Goal: Task Accomplishment & Management: Use online tool/utility

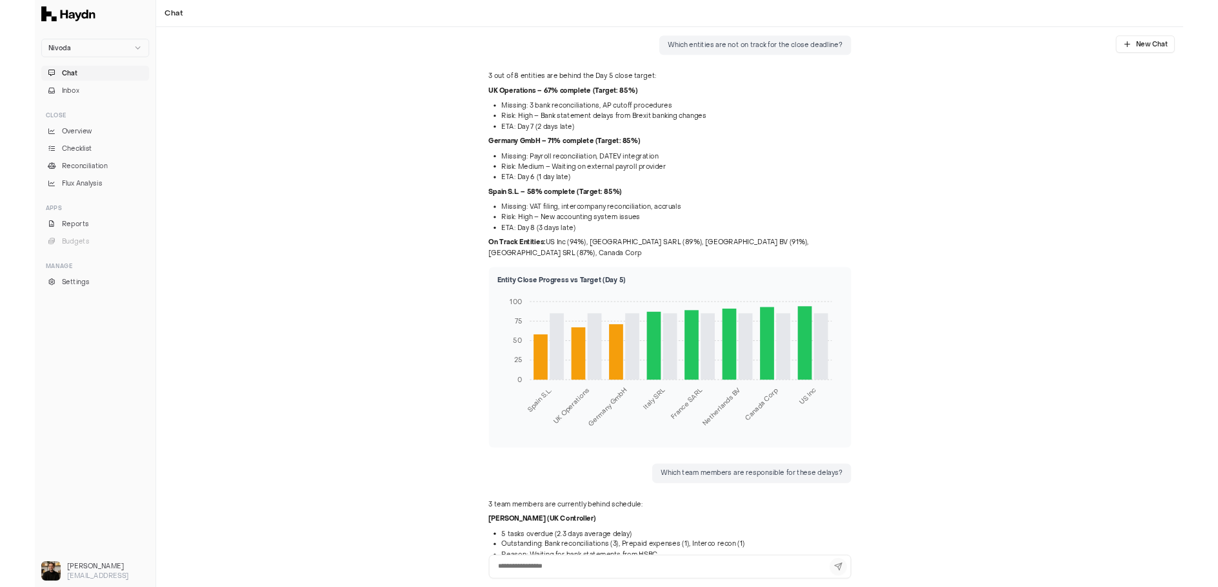
scroll to position [1653, 0]
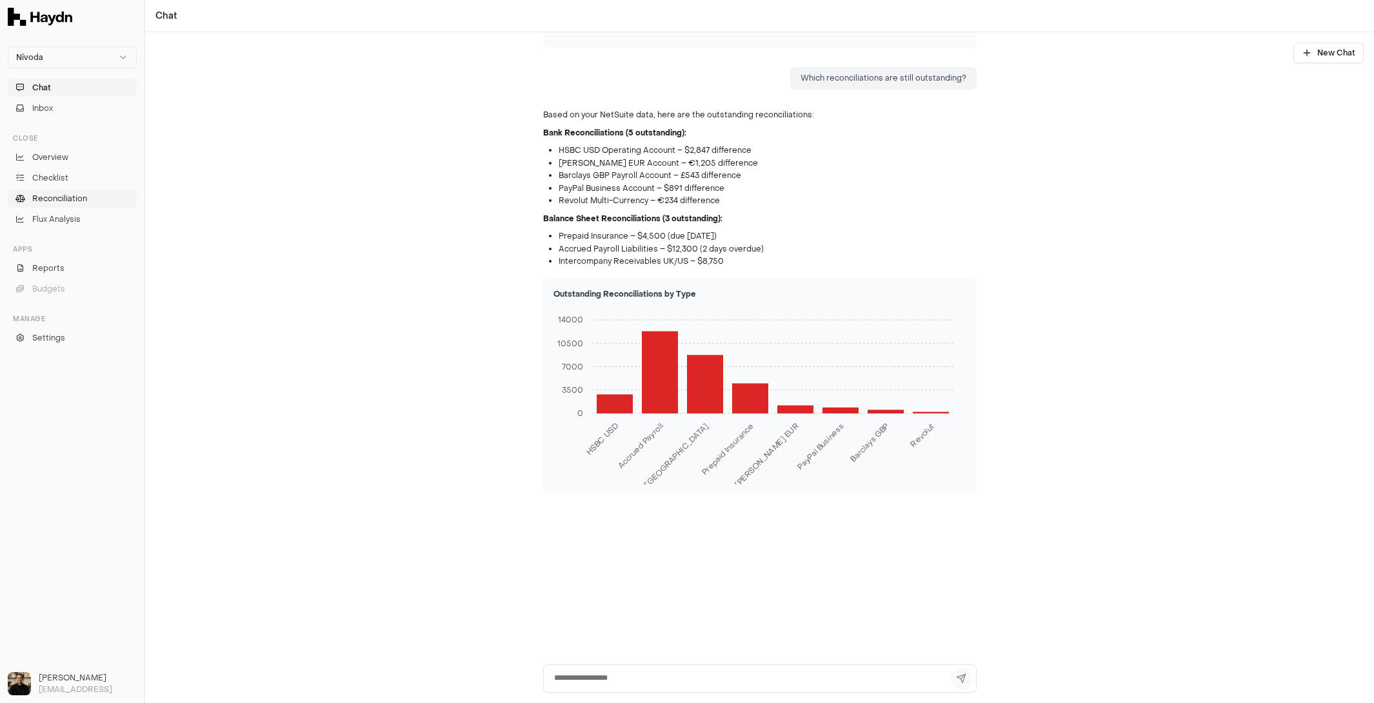
click at [71, 194] on span "Reconciliation" at bounding box center [59, 199] width 55 height 12
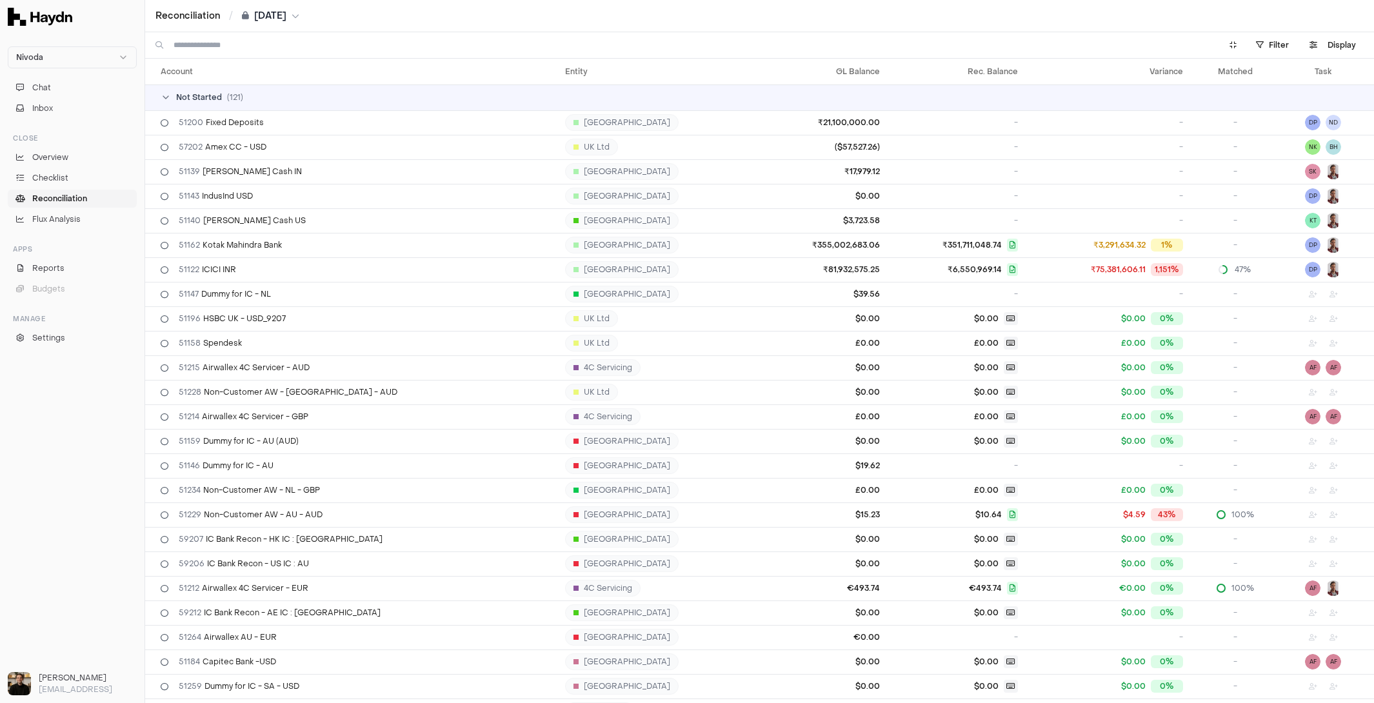
click at [468, 42] on input at bounding box center [688, 45] width 1031 height 26
type input "******"
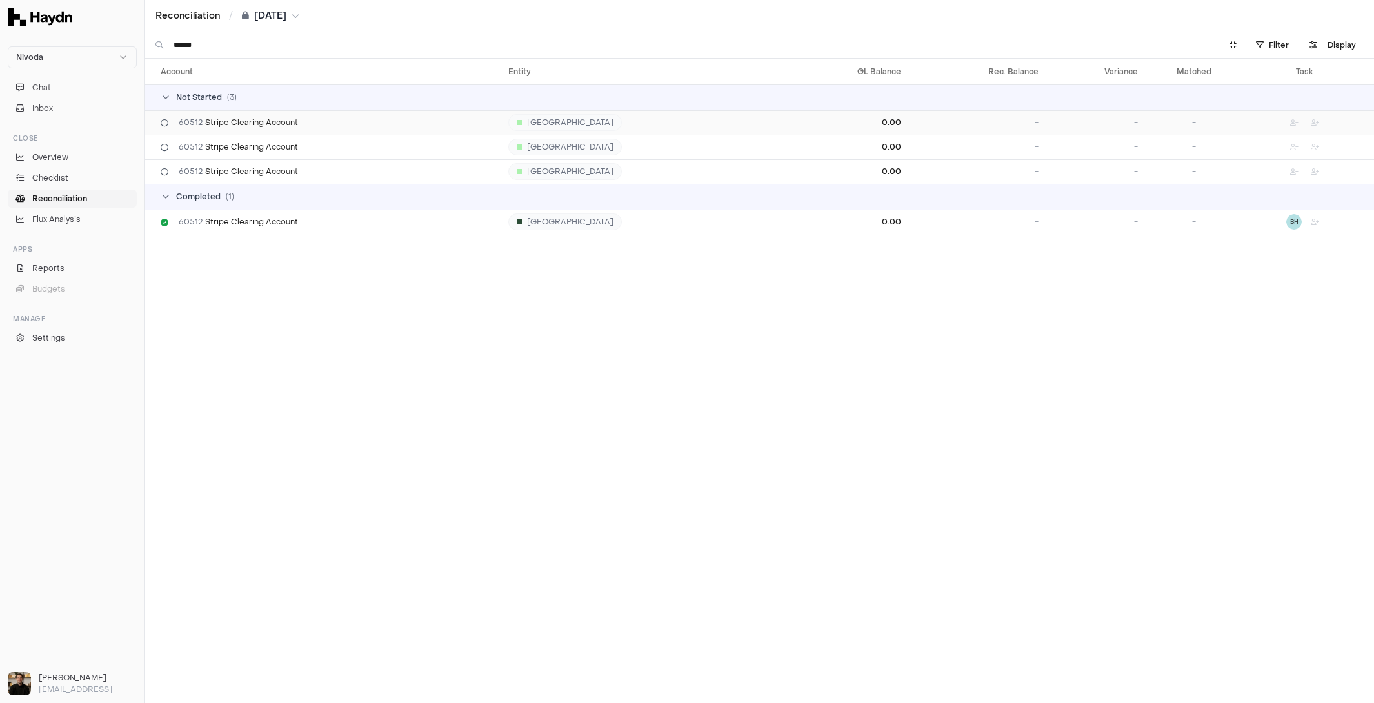
click at [262, 123] on span "60512 Stripe Clearing Account" at bounding box center [238, 122] width 119 height 10
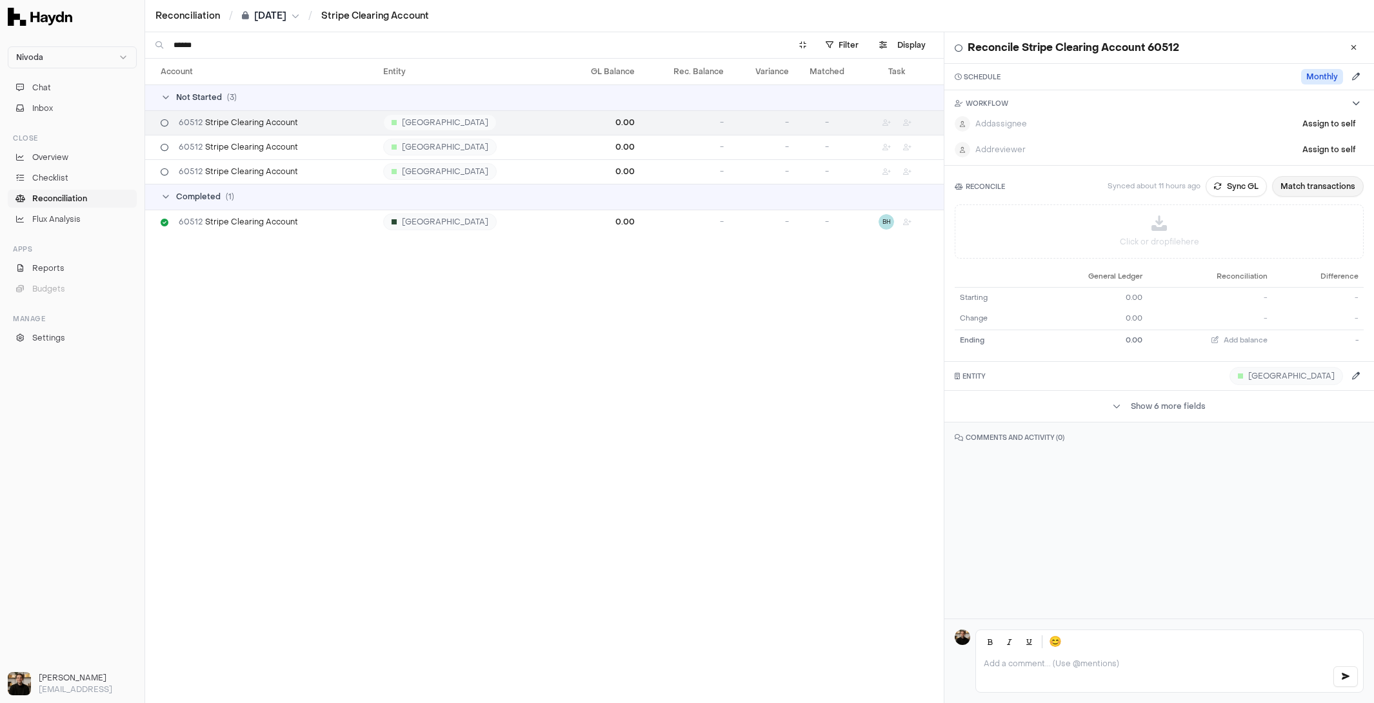
click at [1311, 187] on button "Match transactions" at bounding box center [1318, 186] width 92 height 21
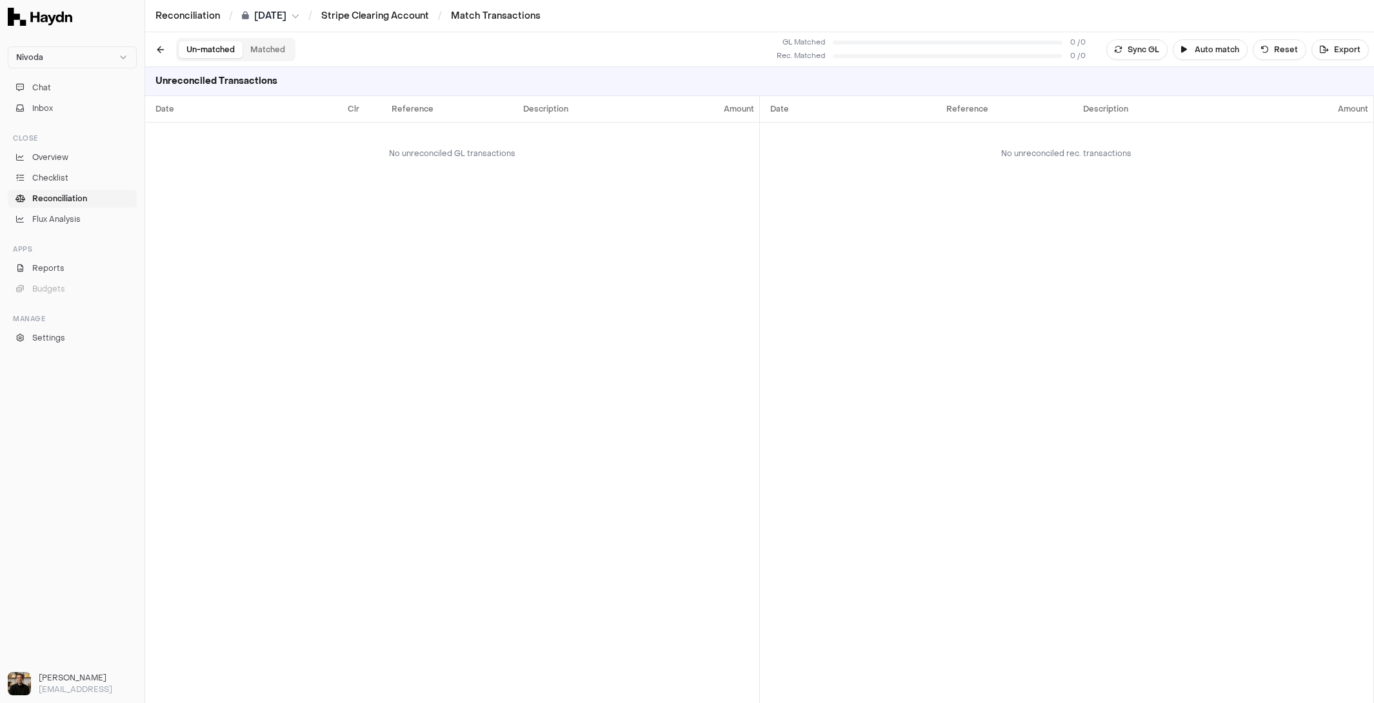
click at [264, 49] on button "Matched" at bounding box center [267, 49] width 50 height 17
click at [213, 48] on button "Un-matched" at bounding box center [211, 49] width 64 height 17
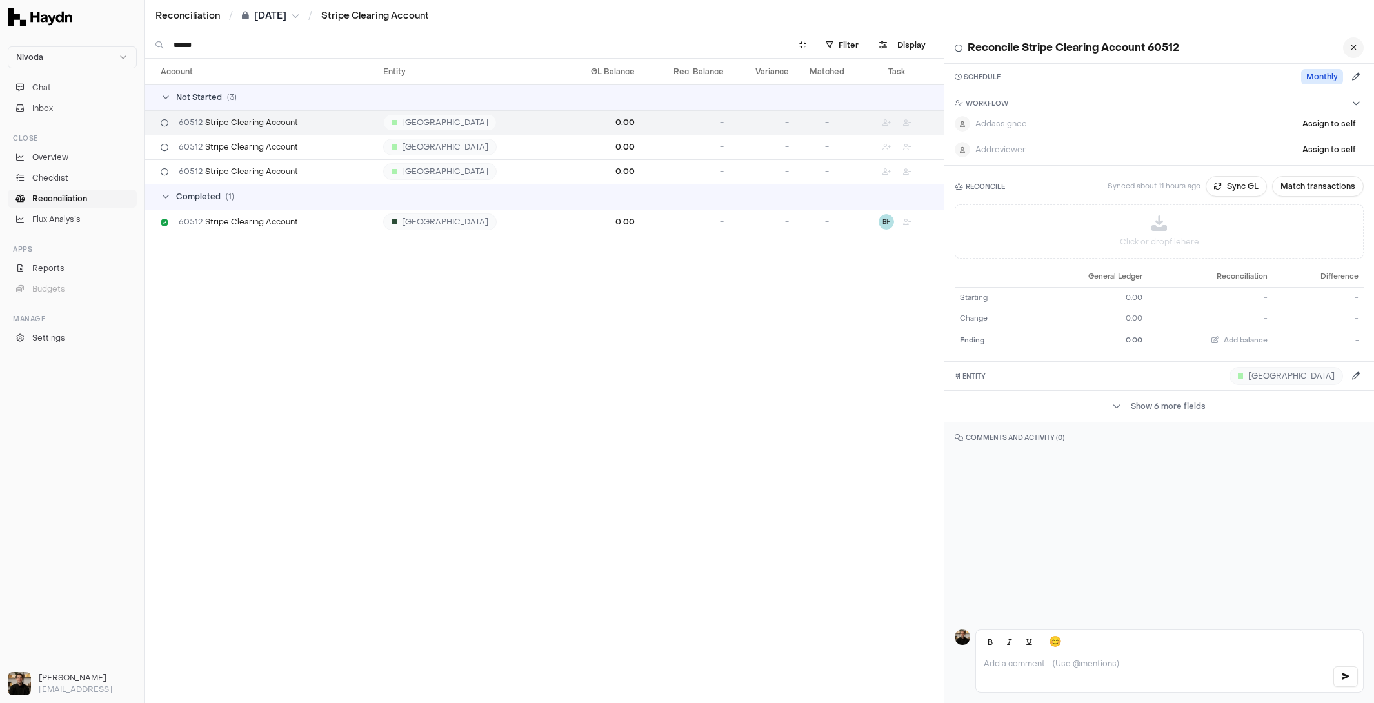
click at [1357, 49] on button at bounding box center [1353, 47] width 21 height 21
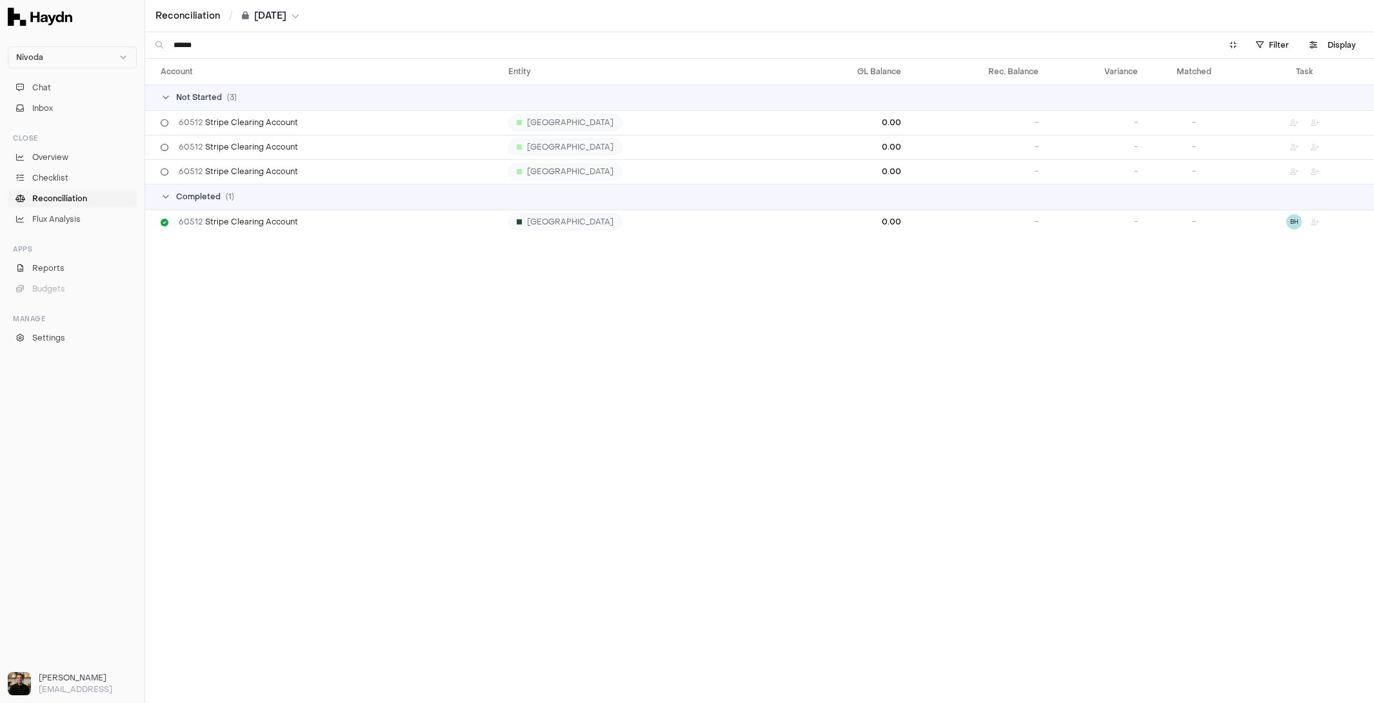
click at [61, 201] on span "Reconciliation" at bounding box center [59, 199] width 55 height 12
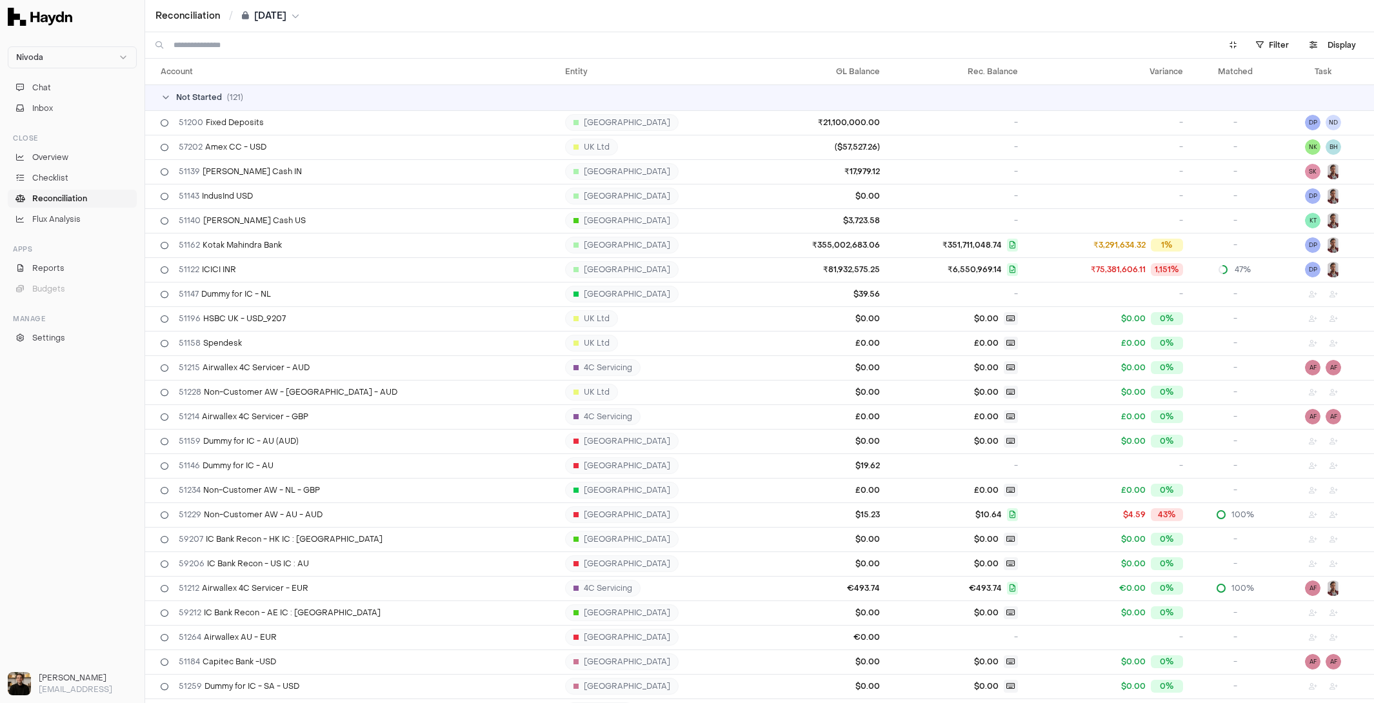
click at [259, 104] on td "Not Started ( 121 )" at bounding box center [759, 97] width 1228 height 26
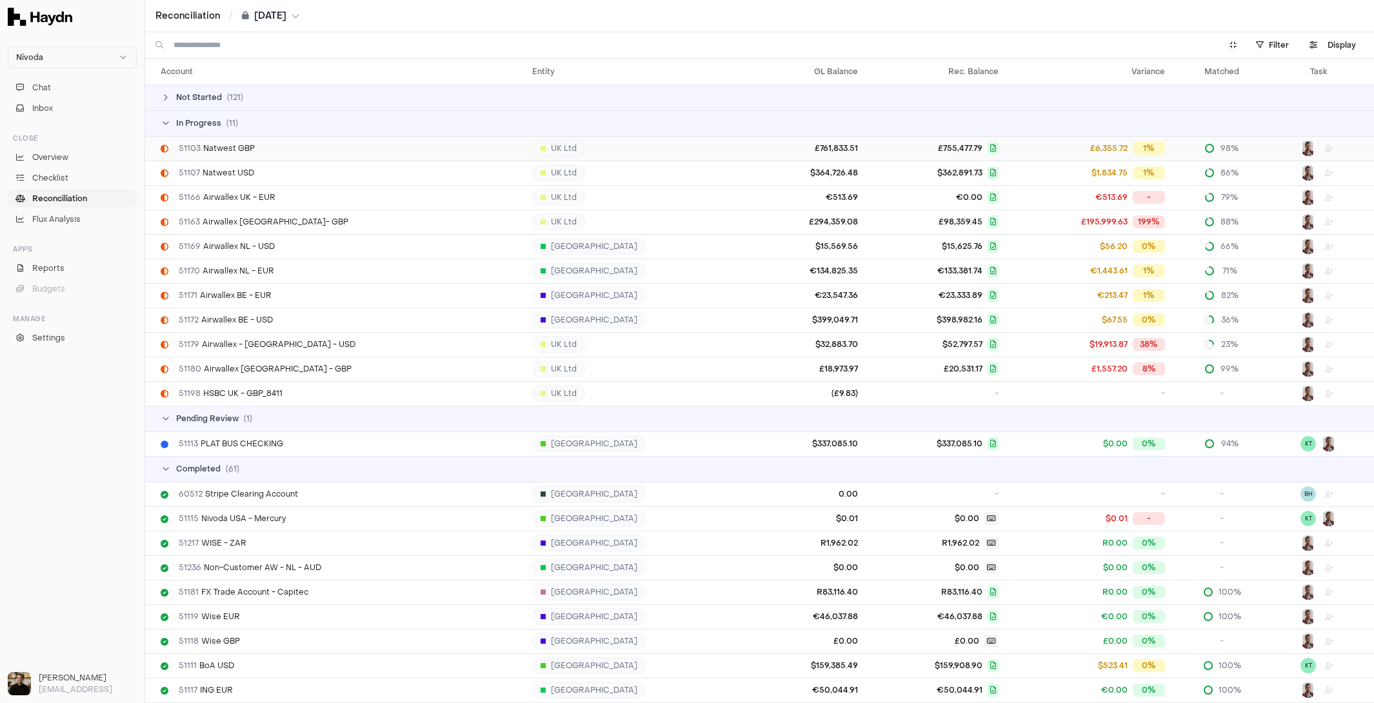
click at [242, 150] on span "51103 Natwest GBP" at bounding box center [217, 148] width 76 height 10
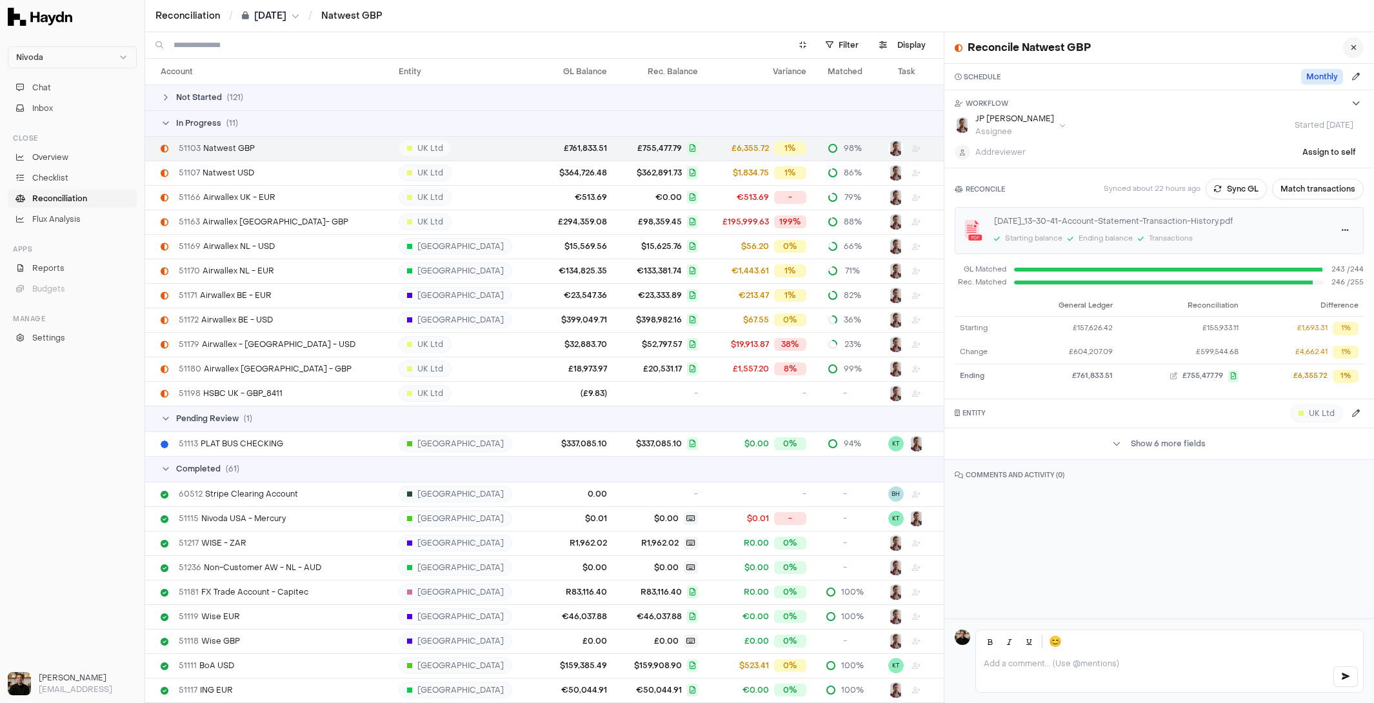
click at [1355, 46] on icon at bounding box center [1353, 48] width 6 height 8
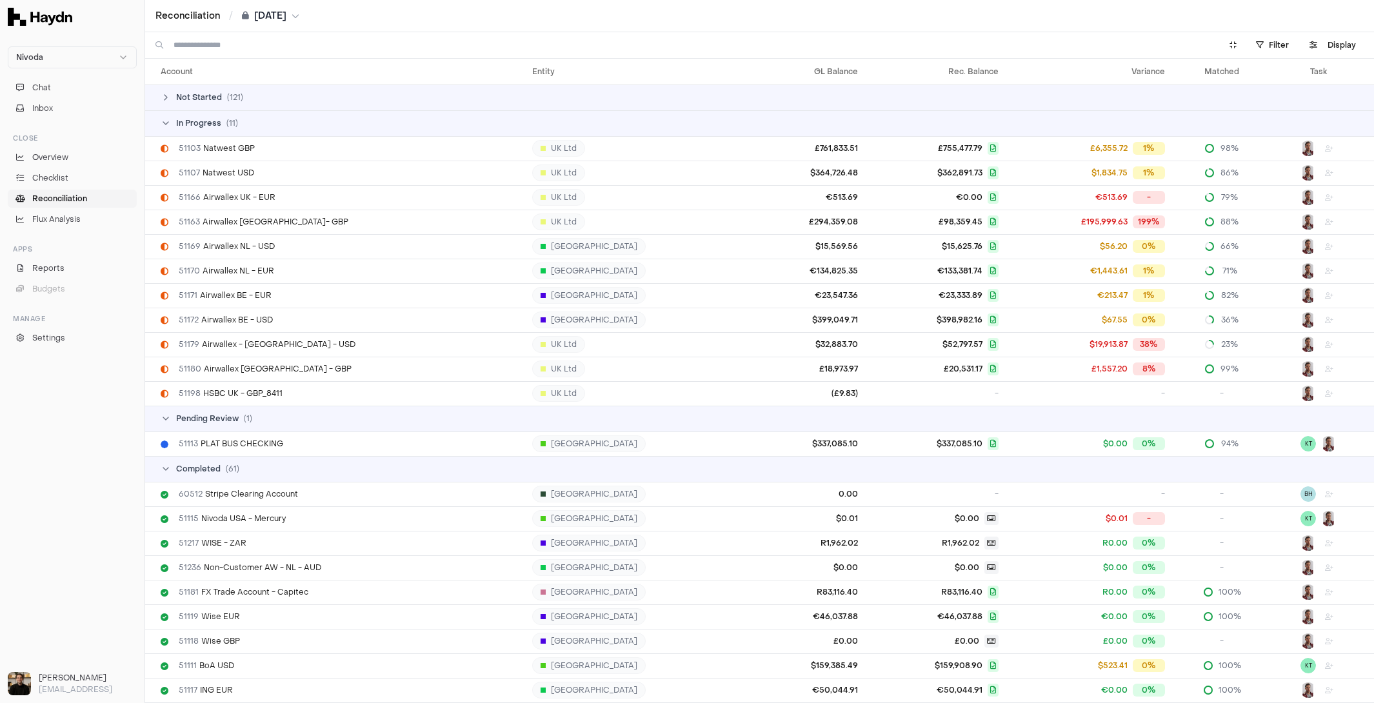
click at [222, 420] on span "Pending Review" at bounding box center [207, 418] width 63 height 10
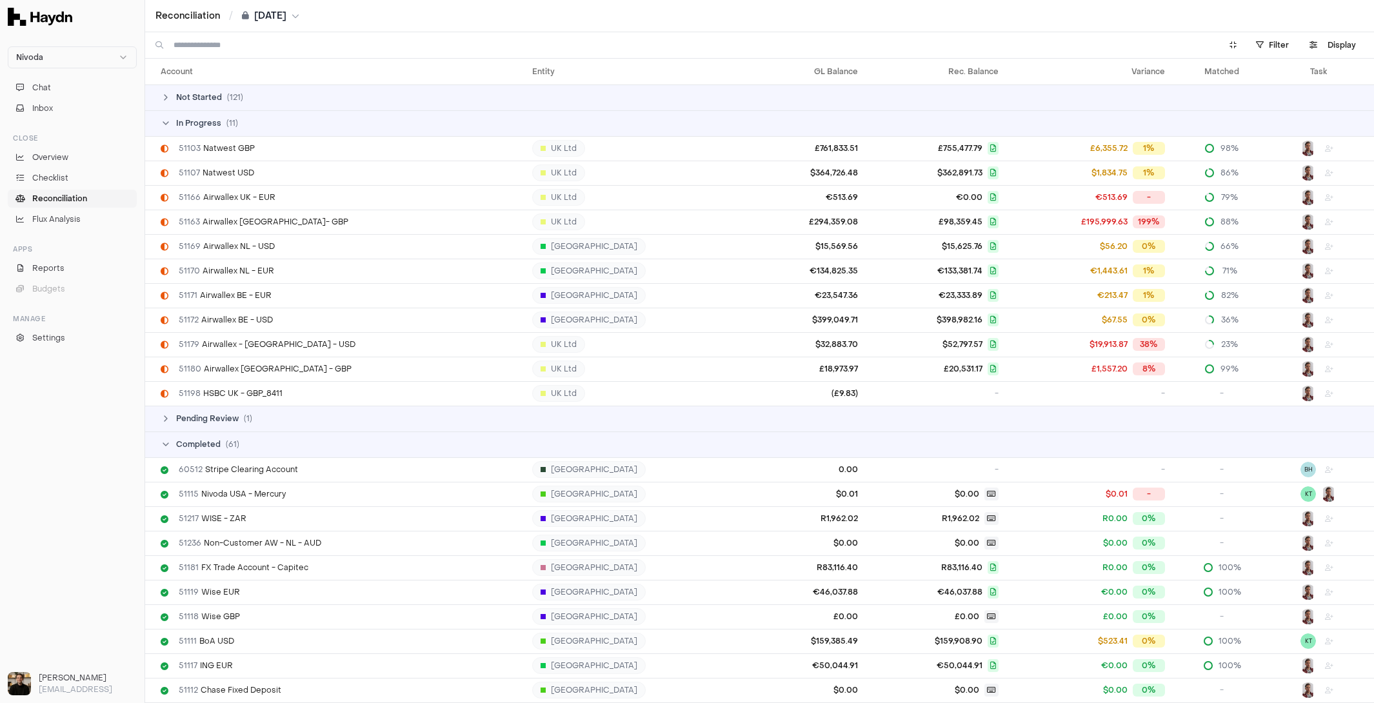
click at [215, 435] on td "Completed ( 61 )" at bounding box center [759, 444] width 1228 height 26
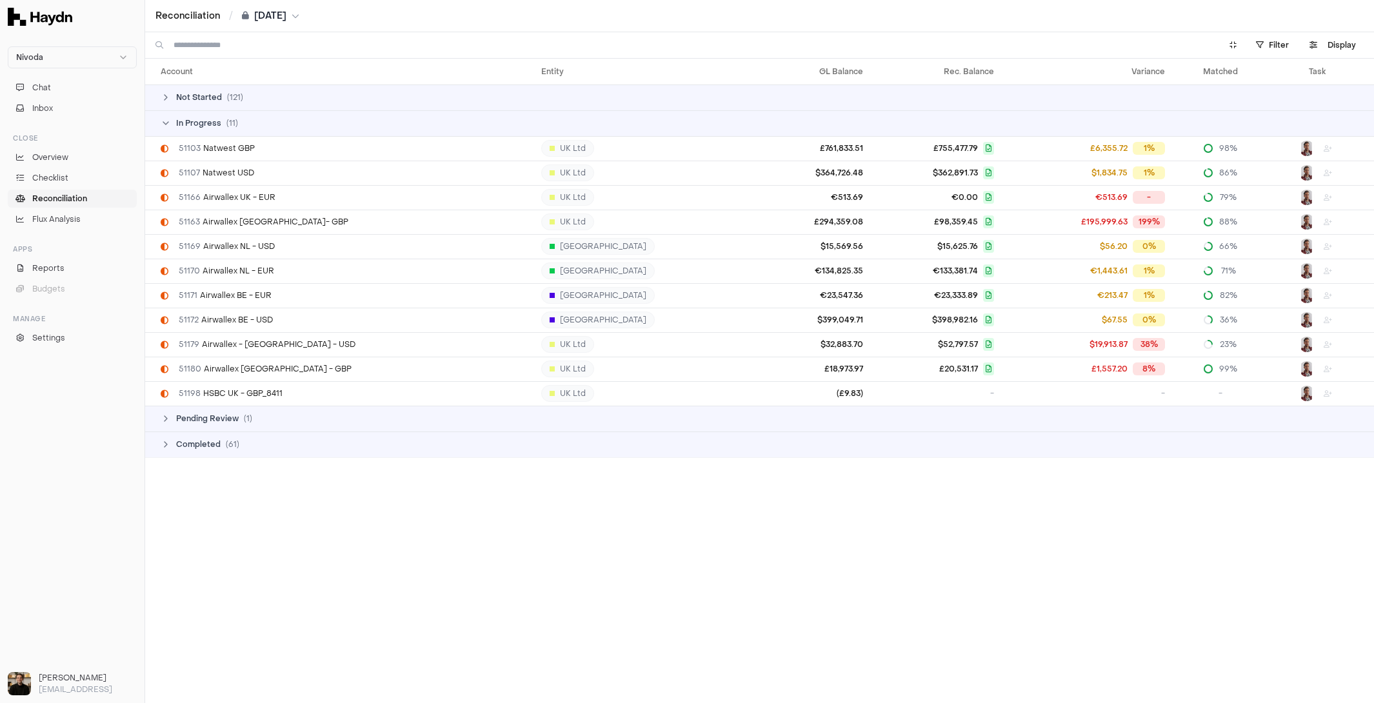
click at [252, 119] on div "In Progress ( 11 )" at bounding box center [765, 123] width 1208 height 10
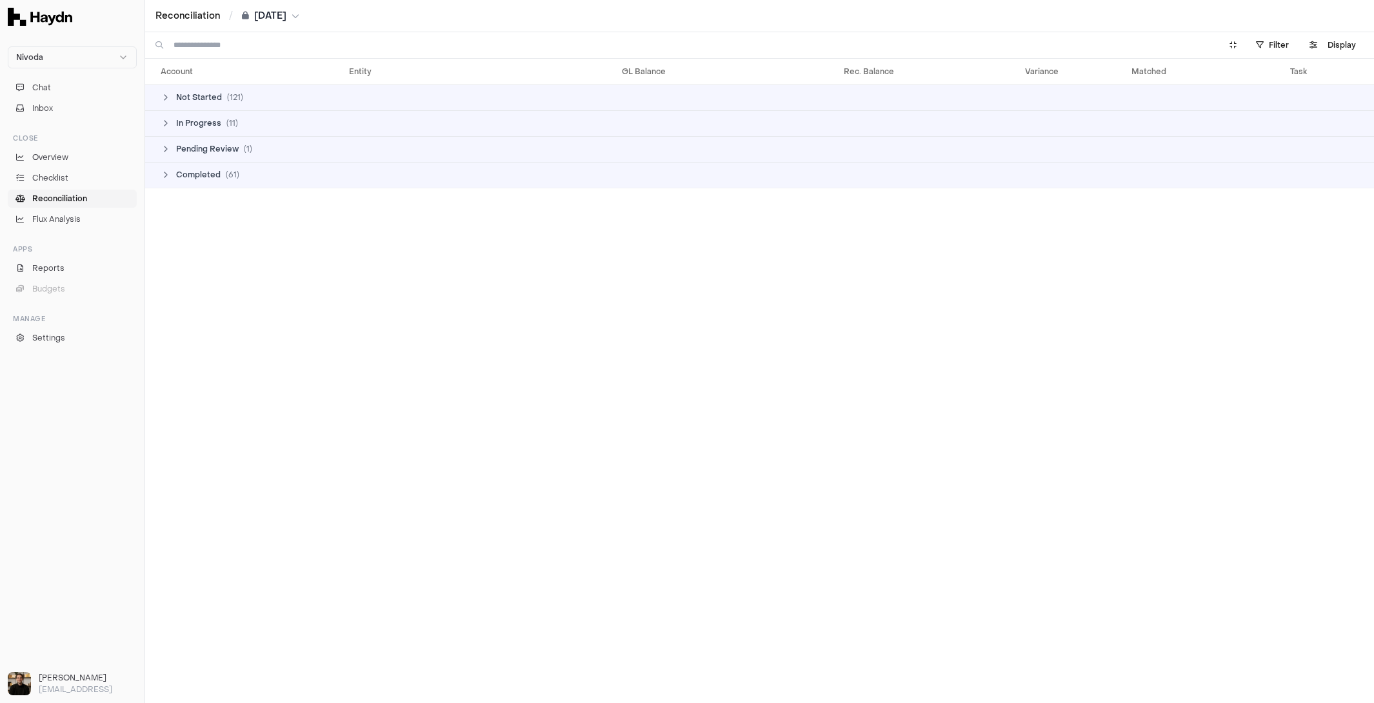
click at [252, 119] on div "In Progress ( 11 )" at bounding box center [765, 123] width 1208 height 10
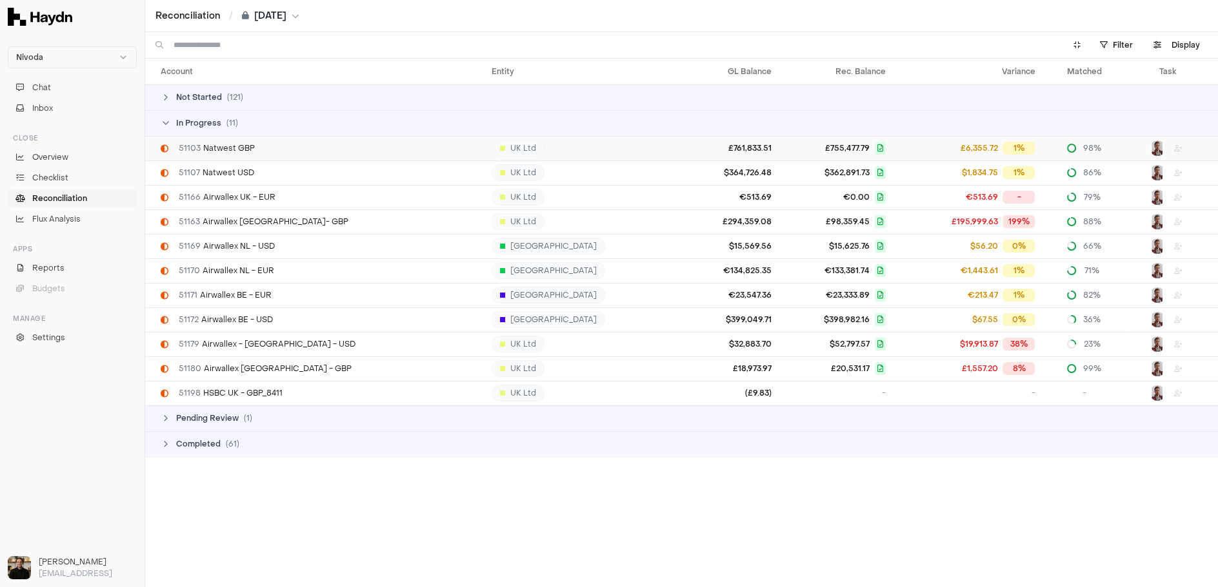
click at [226, 141] on td "51103 Natwest GBP" at bounding box center [315, 148] width 341 height 25
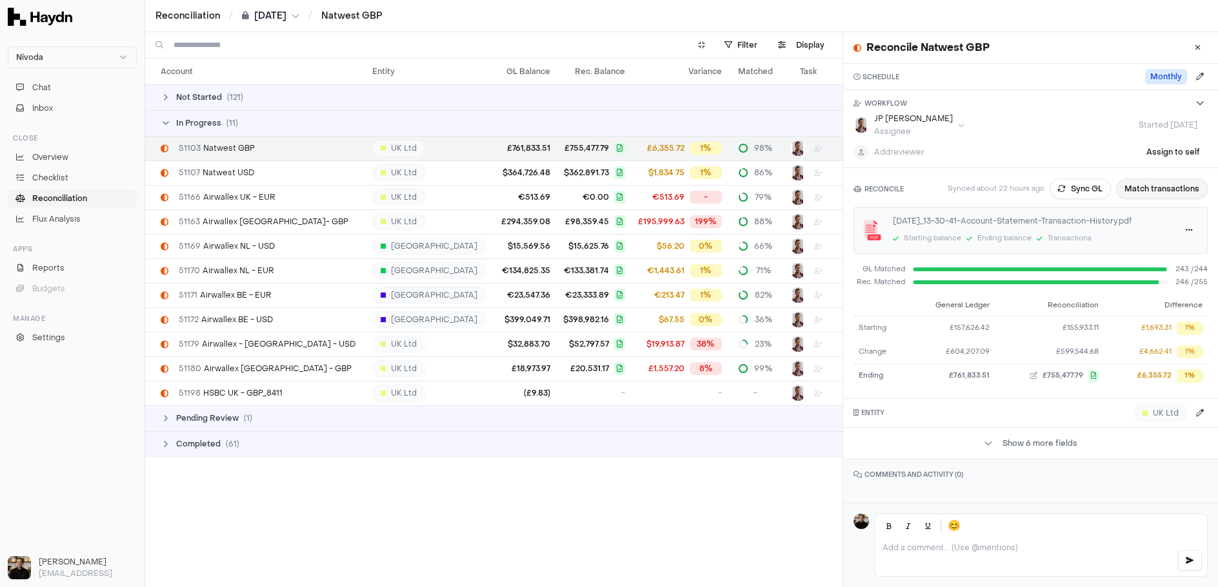
click at [1166, 195] on button "Match transactions" at bounding box center [1162, 189] width 92 height 21
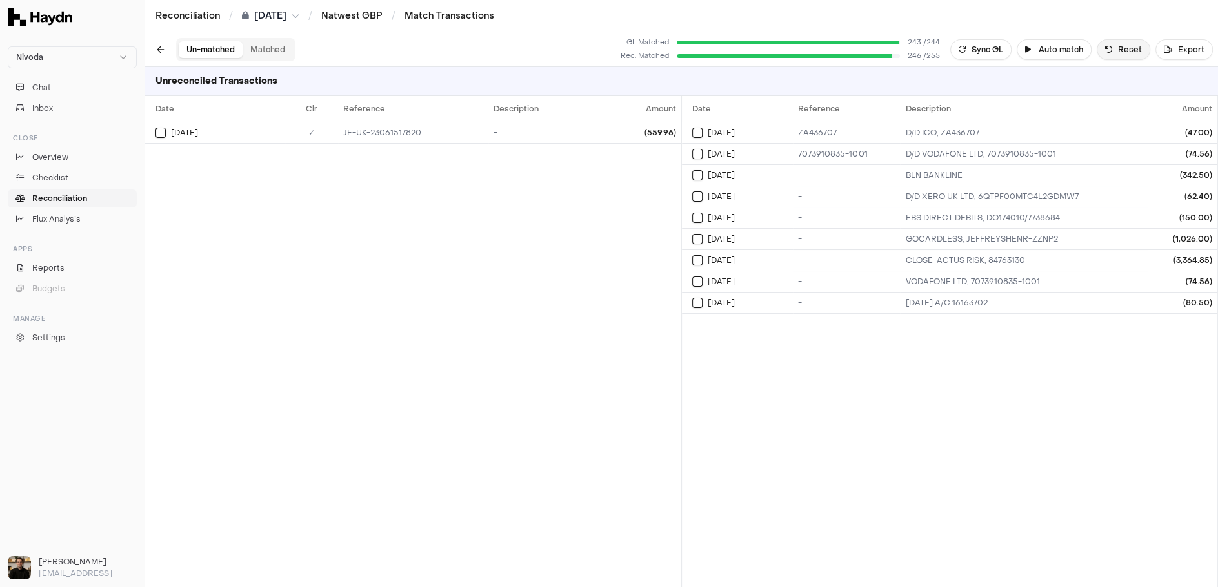
click at [1132, 54] on button "Reset" at bounding box center [1123, 49] width 54 height 21
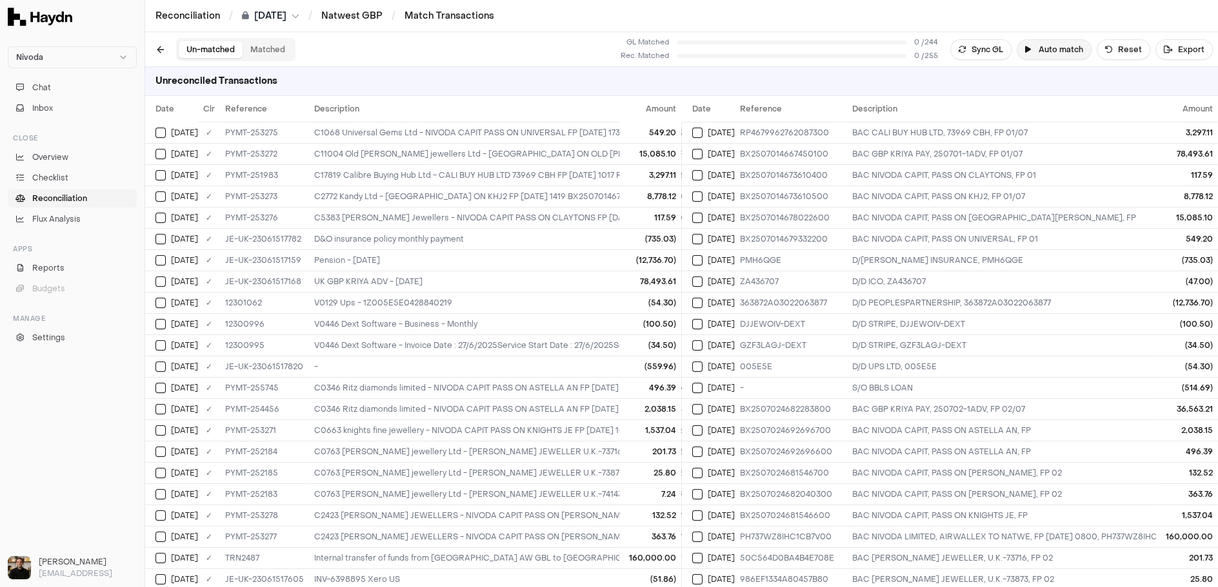
click at [1040, 47] on button "Auto match" at bounding box center [1053, 49] width 75 height 21
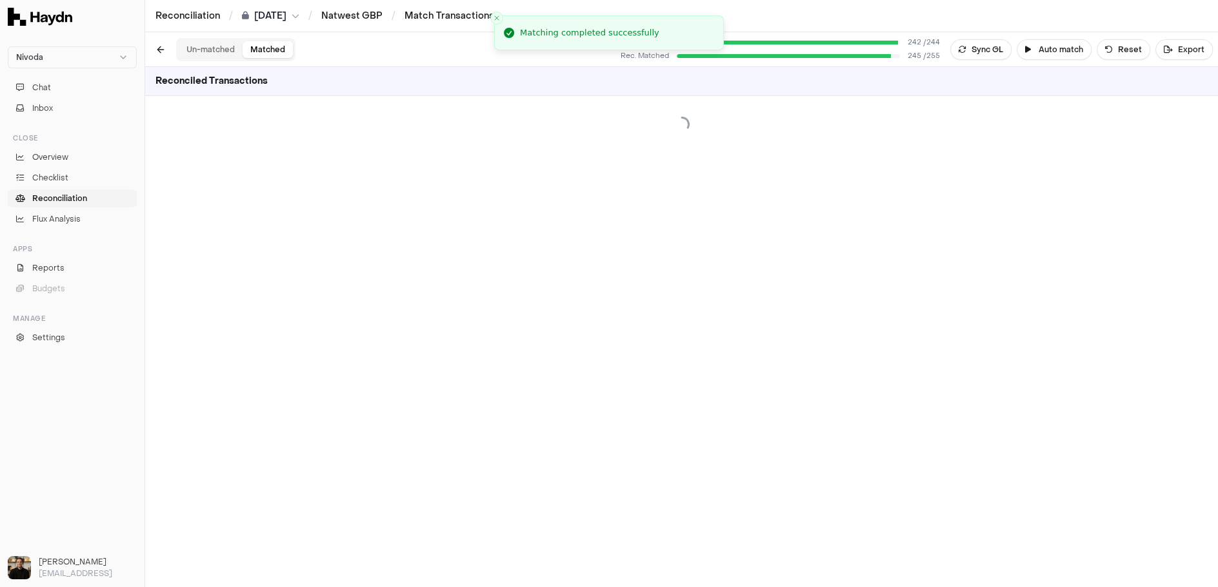
click at [271, 52] on button "Matched" at bounding box center [267, 49] width 50 height 17
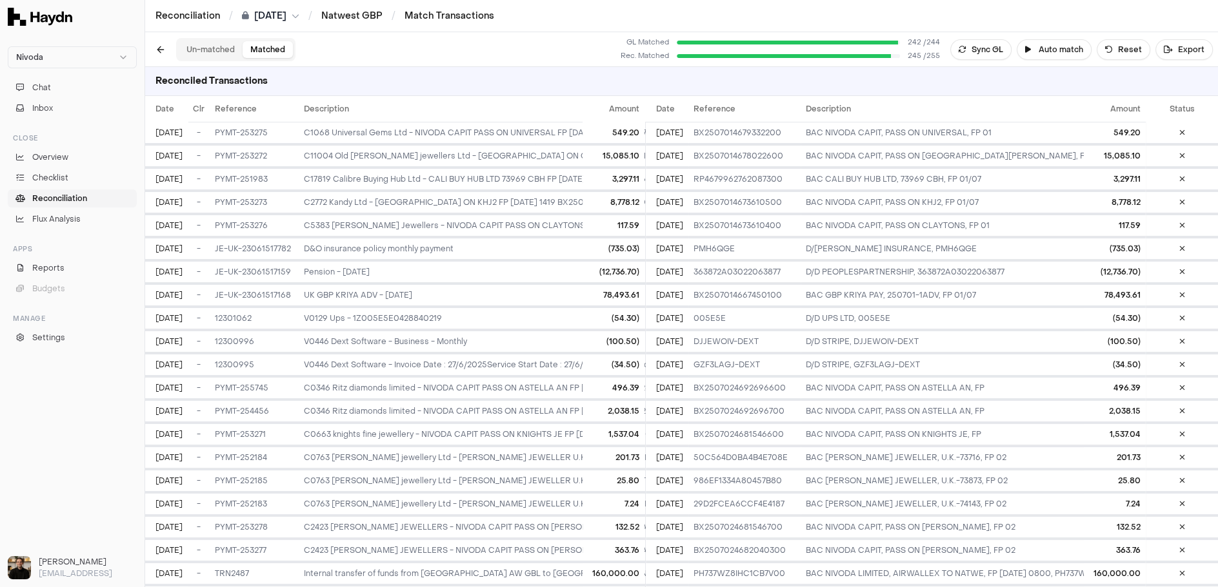
click at [202, 52] on button "Un-matched" at bounding box center [211, 49] width 64 height 17
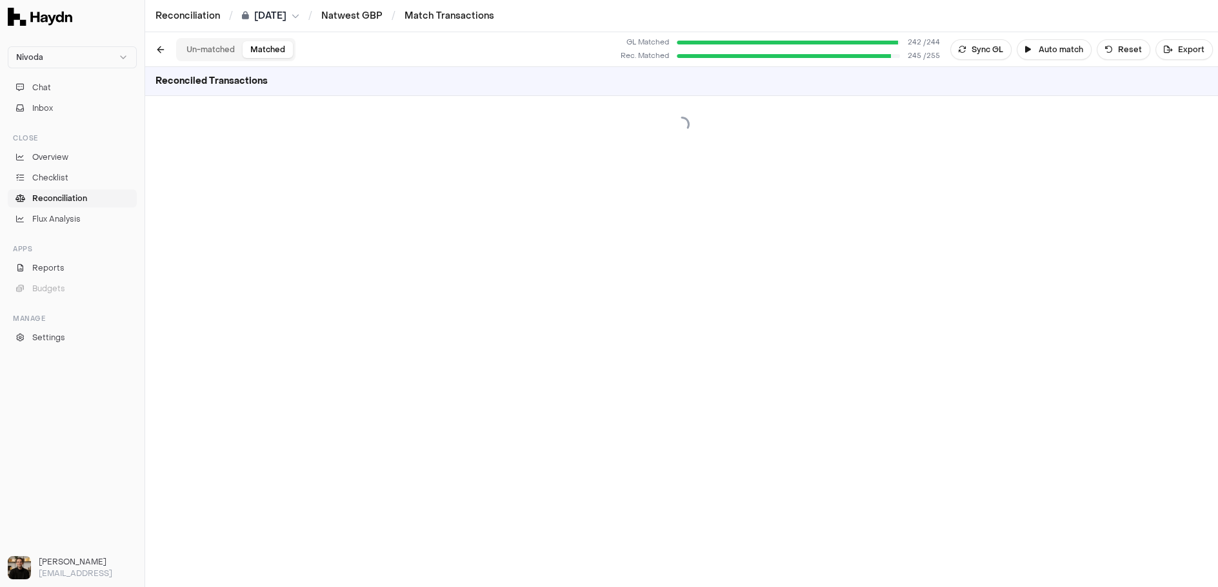
click at [260, 52] on button "Matched" at bounding box center [267, 49] width 50 height 17
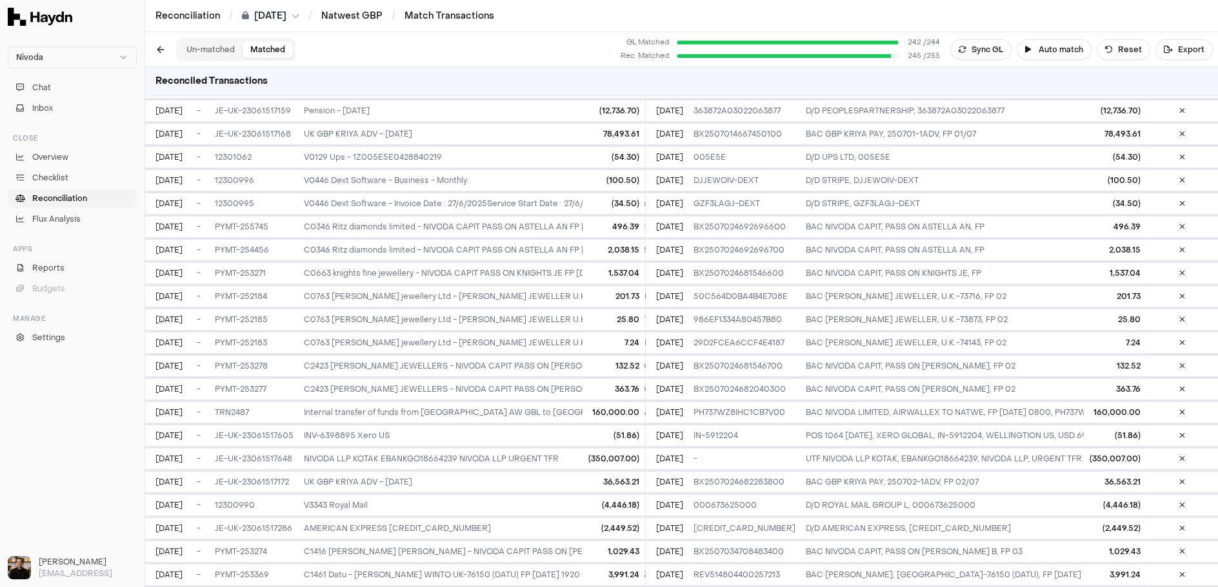
scroll to position [153, 0]
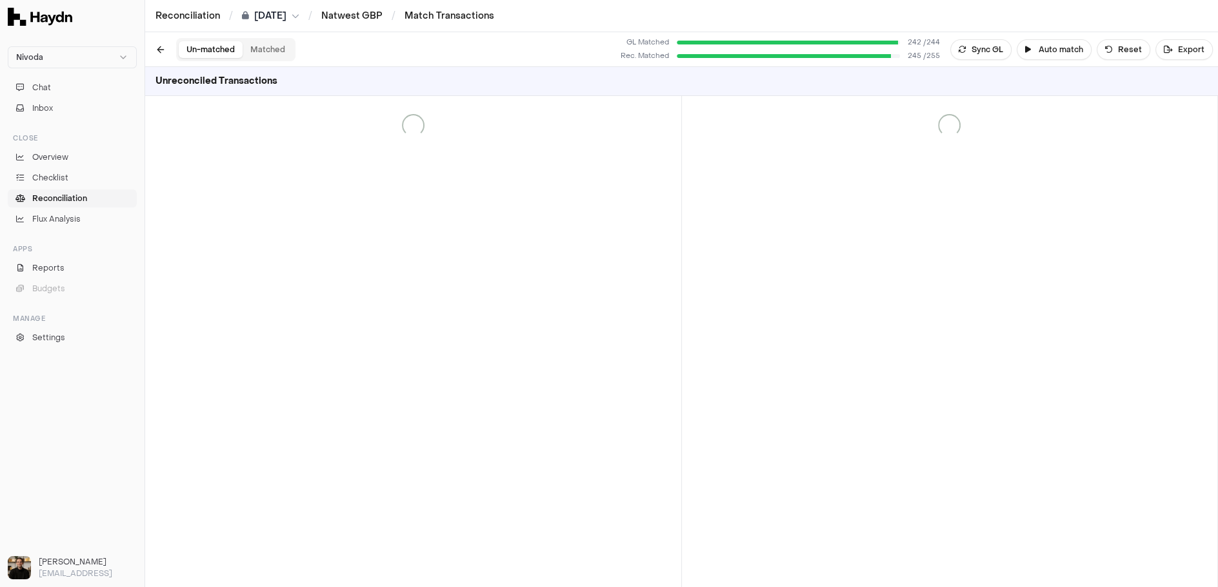
click at [206, 44] on button "Un-matched" at bounding box center [211, 49] width 64 height 17
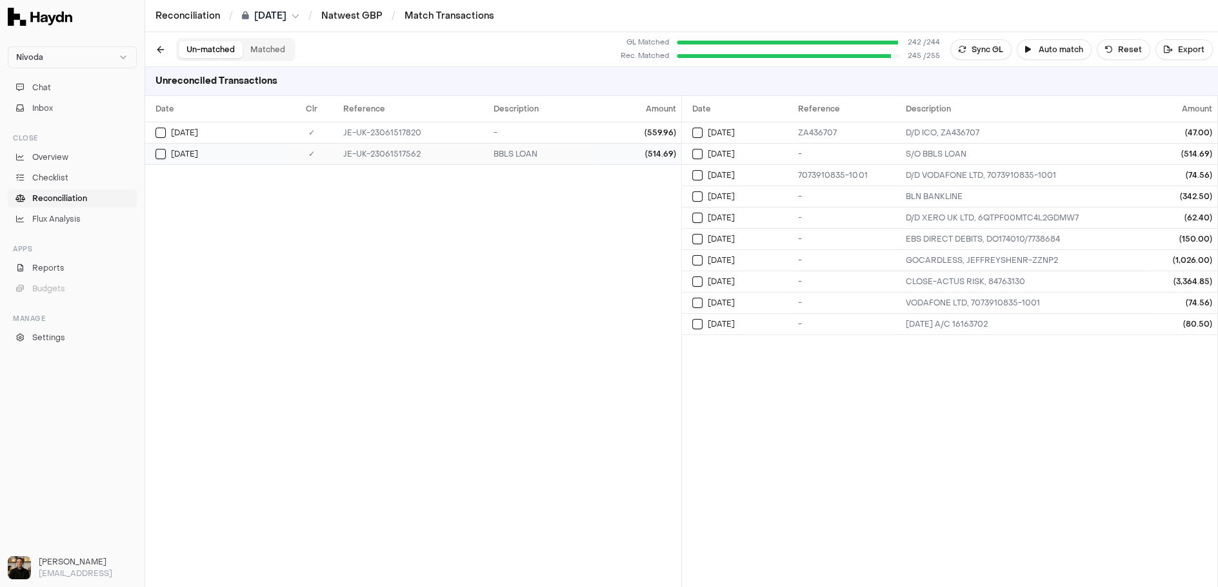
click at [198, 156] on div "[DATE]" at bounding box center [220, 154] width 130 height 10
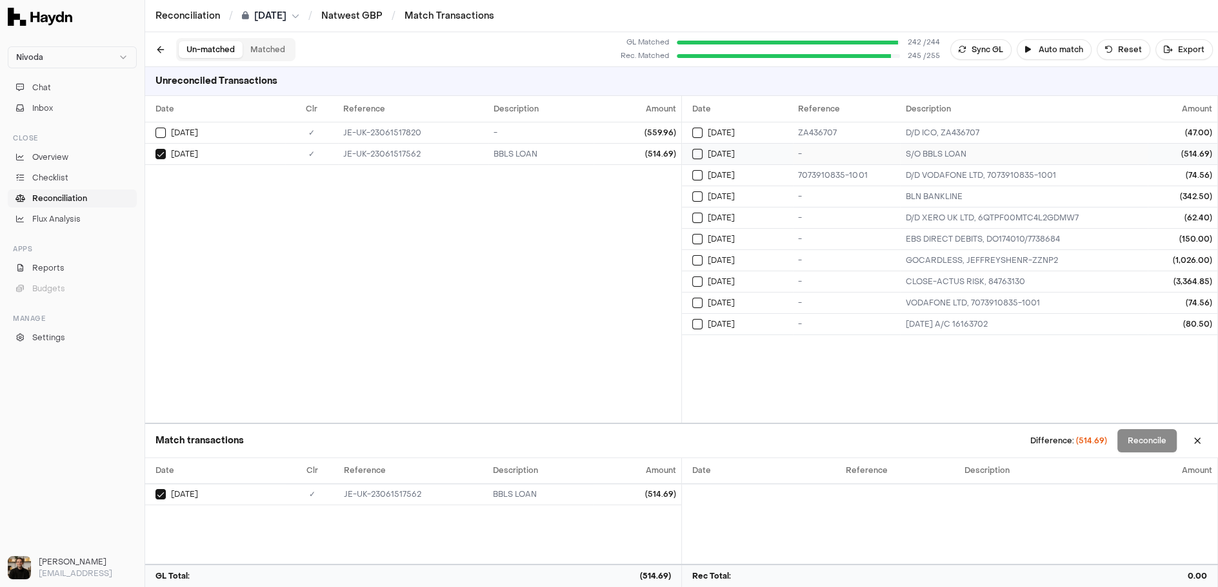
click at [771, 150] on div "[DATE]" at bounding box center [742, 154] width 101 height 10
click at [1138, 444] on button "Reconcile" at bounding box center [1146, 440] width 59 height 23
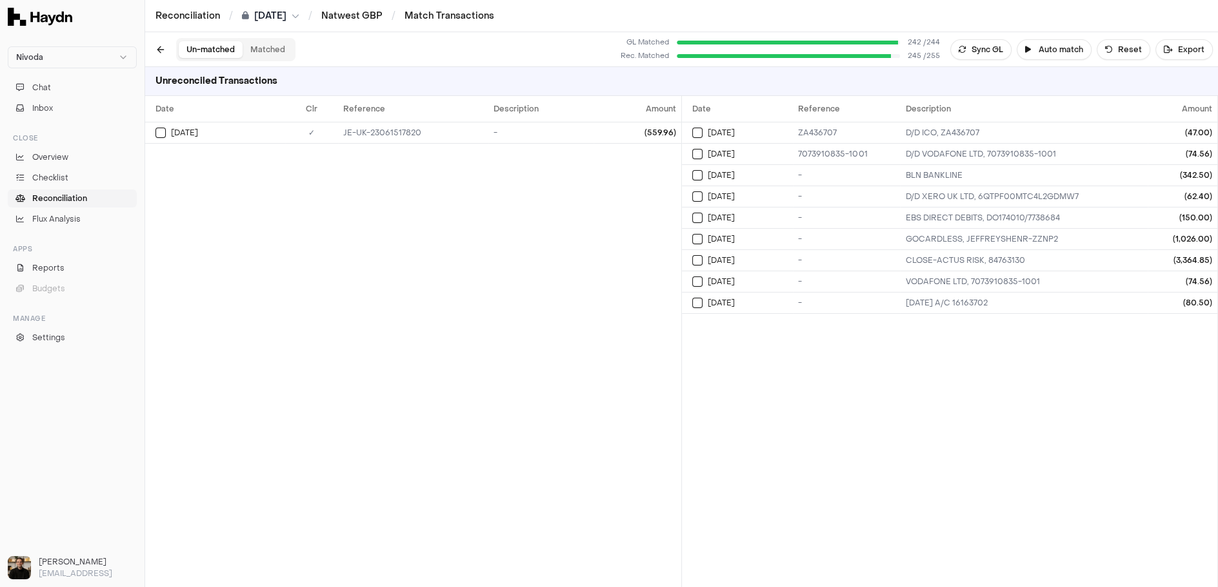
click at [258, 52] on button "Matched" at bounding box center [267, 49] width 50 height 17
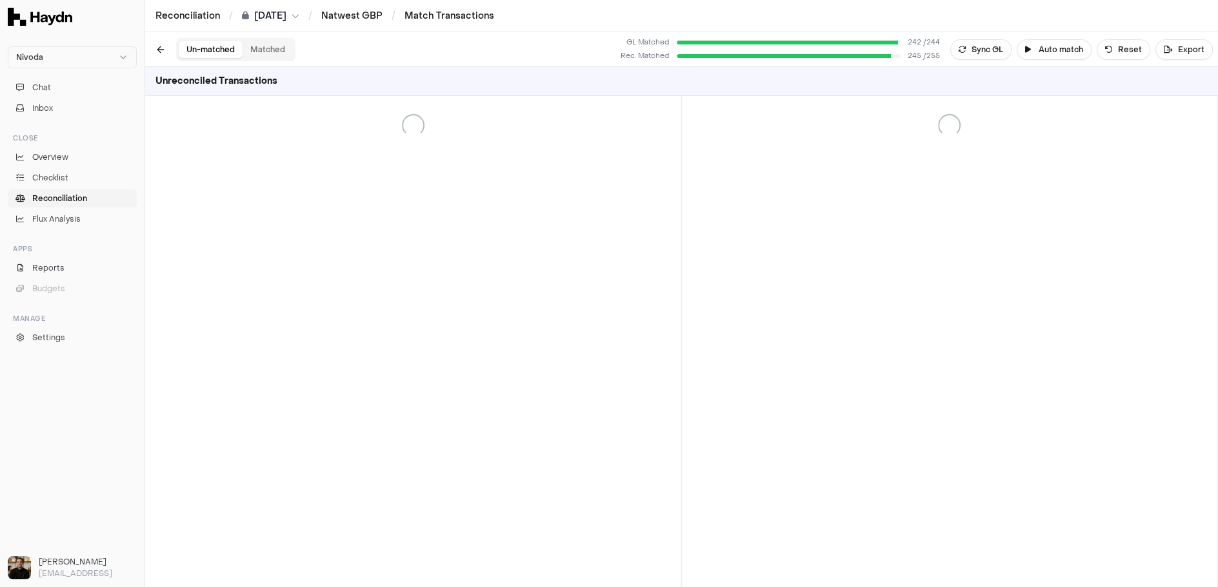
click at [217, 55] on button "Un-matched" at bounding box center [211, 49] width 64 height 17
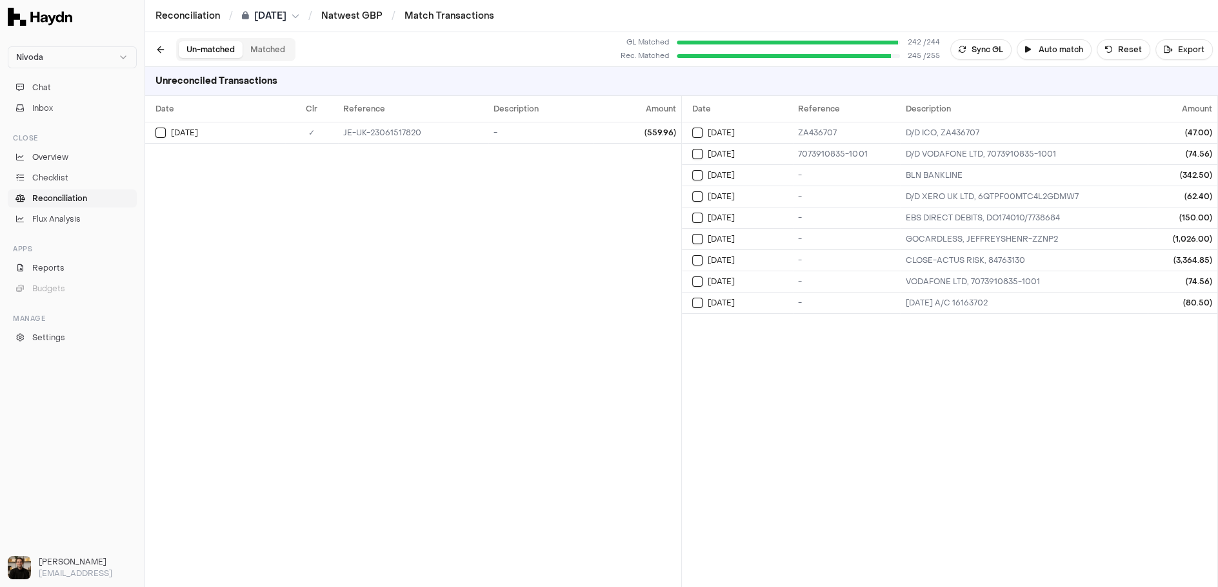
click at [278, 39] on div "Un-matched Matched" at bounding box center [235, 49] width 119 height 23
click at [276, 40] on div "Un-matched Matched" at bounding box center [235, 49] width 119 height 23
click at [268, 48] on button "Matched" at bounding box center [267, 49] width 50 height 17
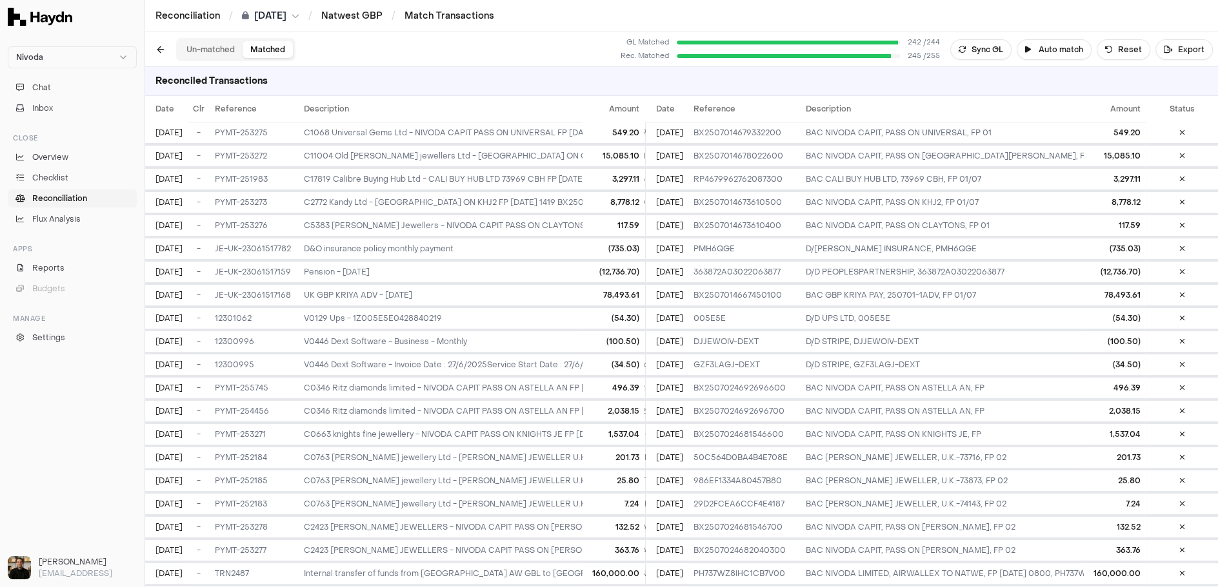
click at [216, 50] on button "Un-matched" at bounding box center [211, 49] width 64 height 17
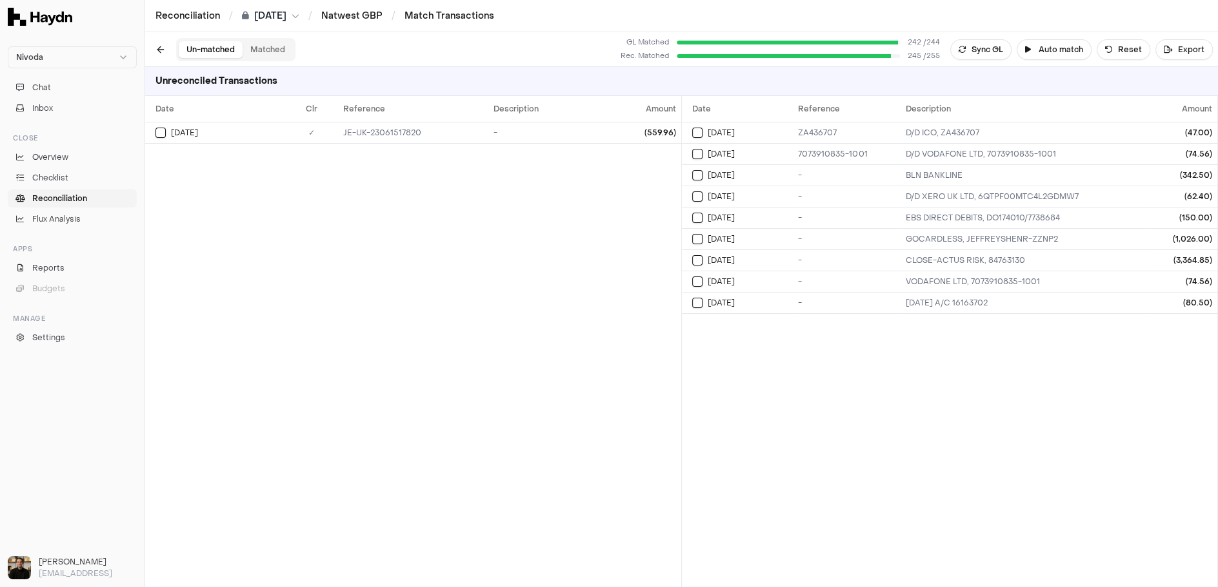
click at [273, 45] on button "Matched" at bounding box center [267, 49] width 50 height 17
